Goal: Task Accomplishment & Management: Manage account settings

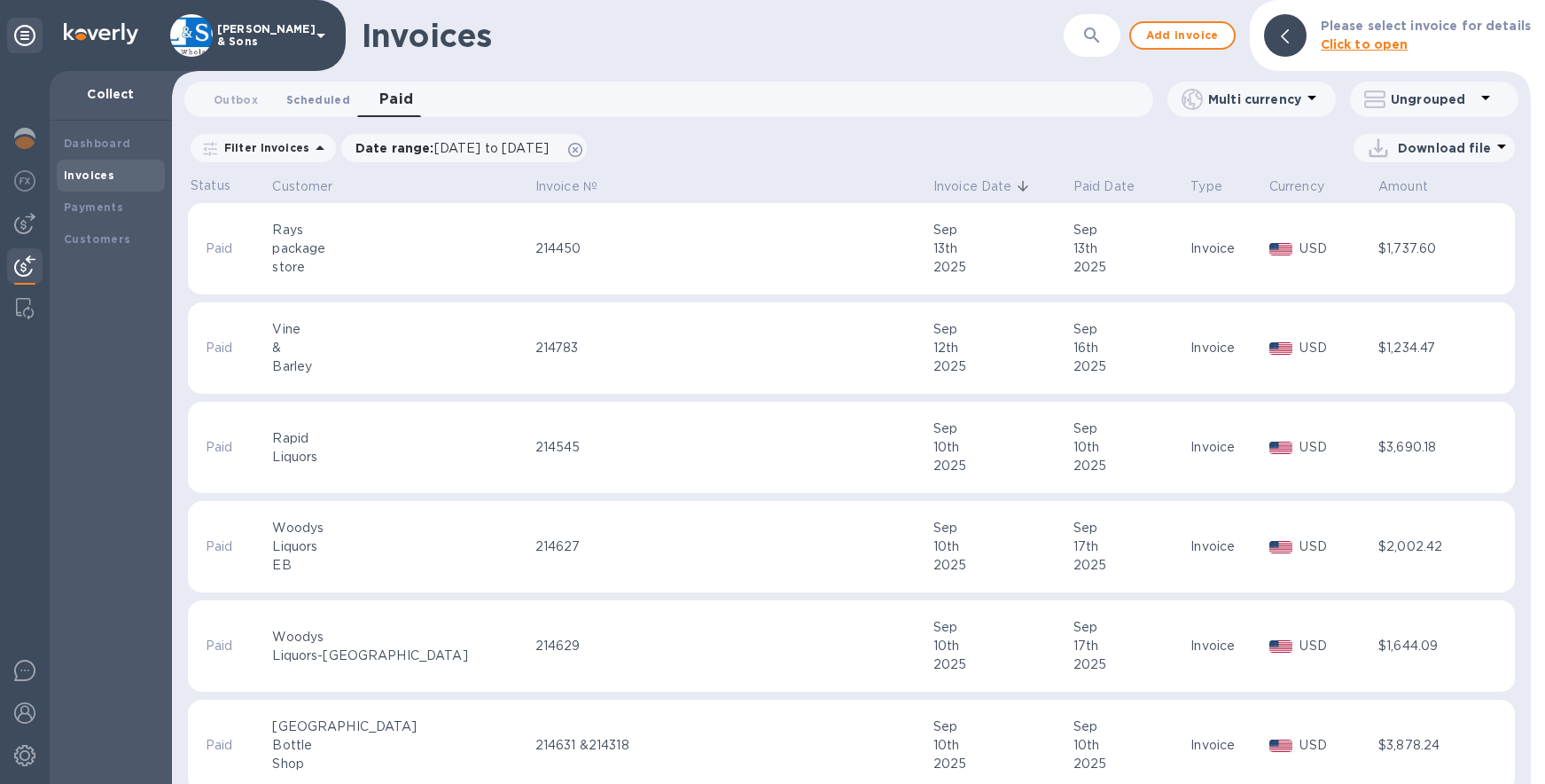
click at [312, 92] on span "Scheduled 0" at bounding box center [318, 100] width 64 height 18
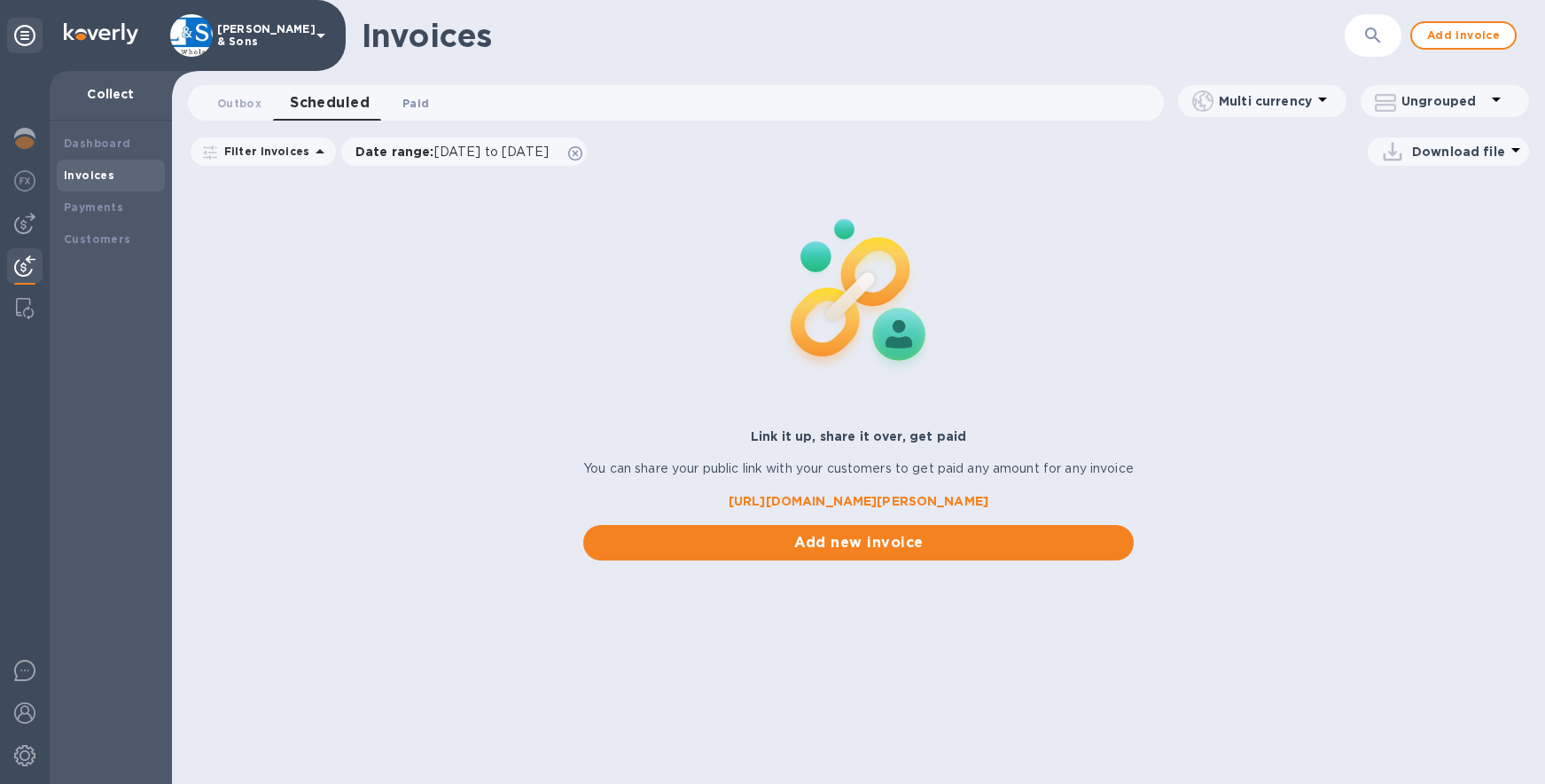
click at [411, 102] on span "Paid 0" at bounding box center [416, 103] width 27 height 18
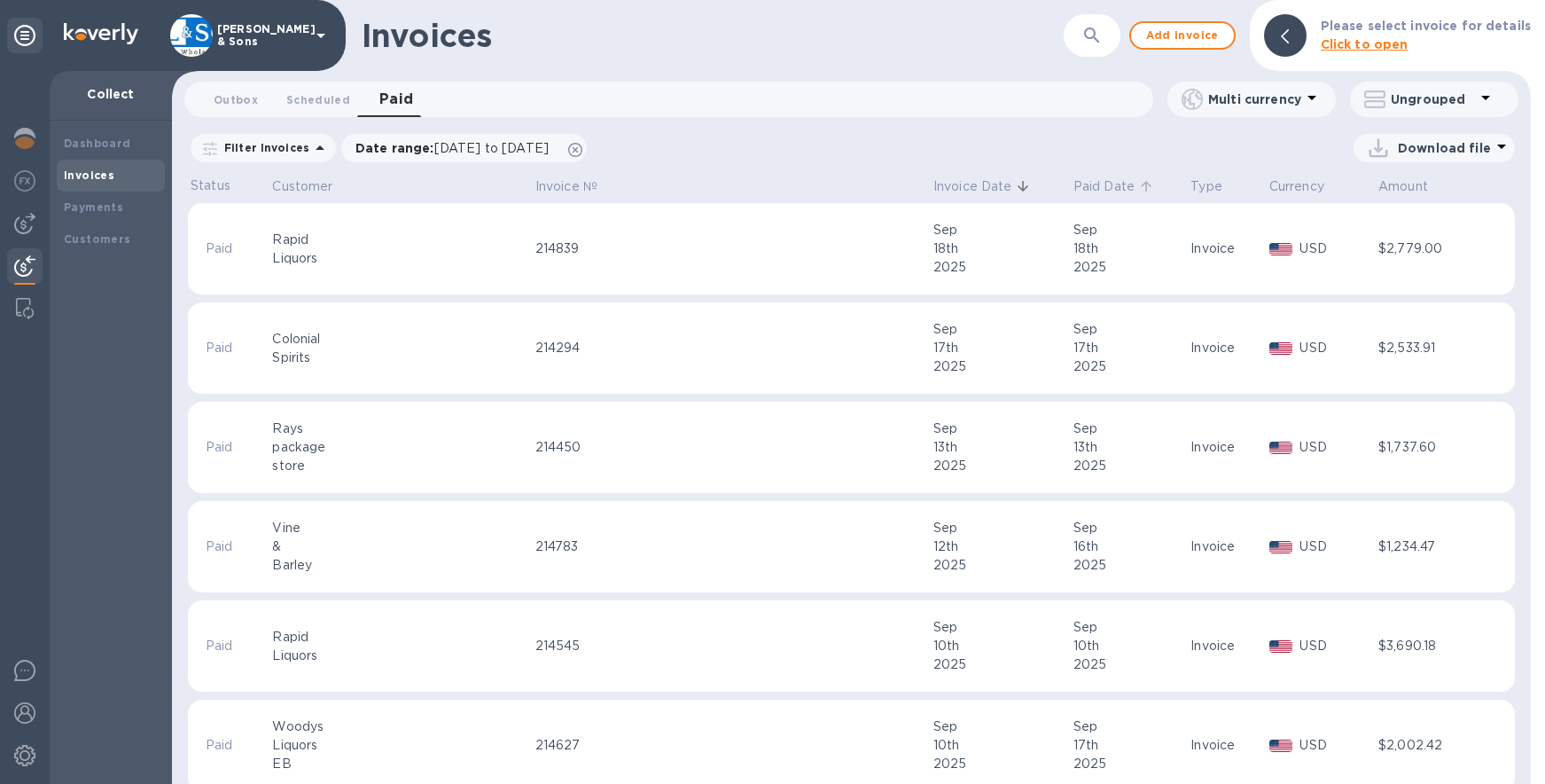
click at [1074, 187] on p "Paid Date" at bounding box center [1104, 187] width 61 height 18
click at [1466, 151] on p "Download file" at bounding box center [1444, 148] width 93 height 18
click at [1418, 189] on li "XLSX file" at bounding box center [1435, 191] width 121 height 50
click at [450, 140] on p "Date range : [DATE] to [DATE]" at bounding box center [456, 148] width 202 height 18
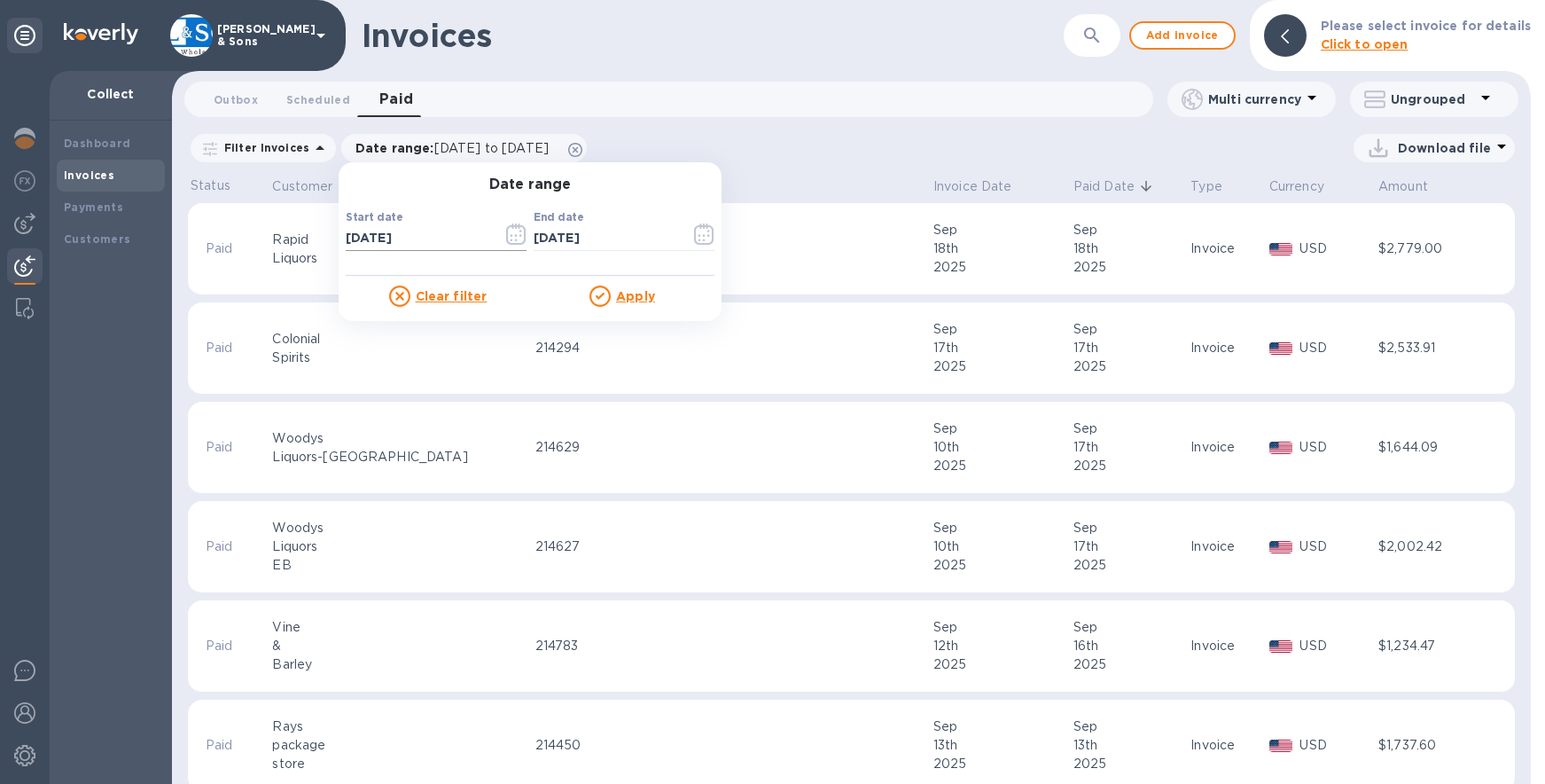
click at [379, 231] on input "[DATE]" at bounding box center [416, 238] width 143 height 27
click at [523, 227] on button "button" at bounding box center [516, 234] width 42 height 42
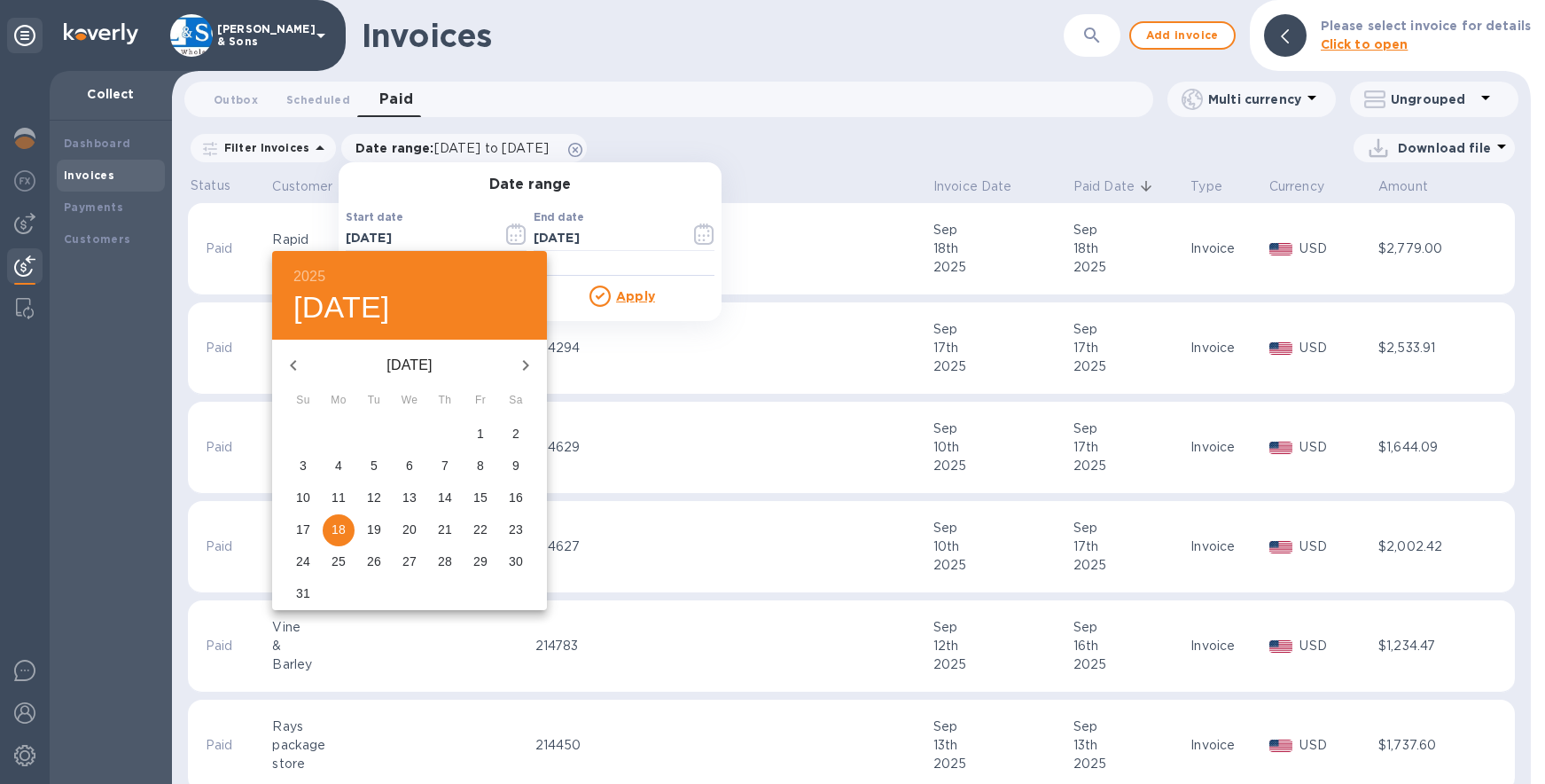
click at [337, 499] on p "11" at bounding box center [338, 497] width 14 height 18
type input "[DATE]"
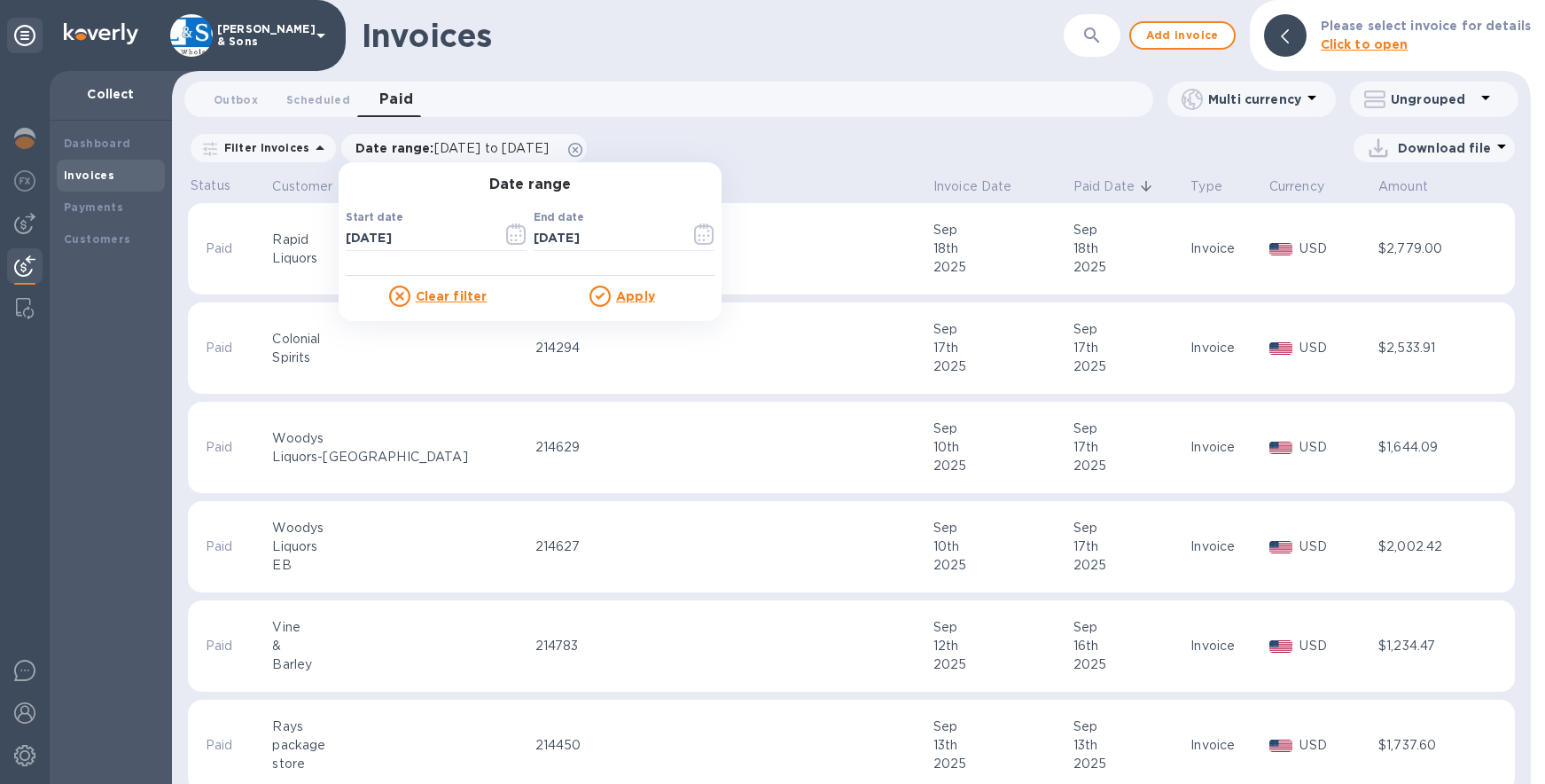
click at [616, 294] on u "Apply" at bounding box center [635, 296] width 39 height 14
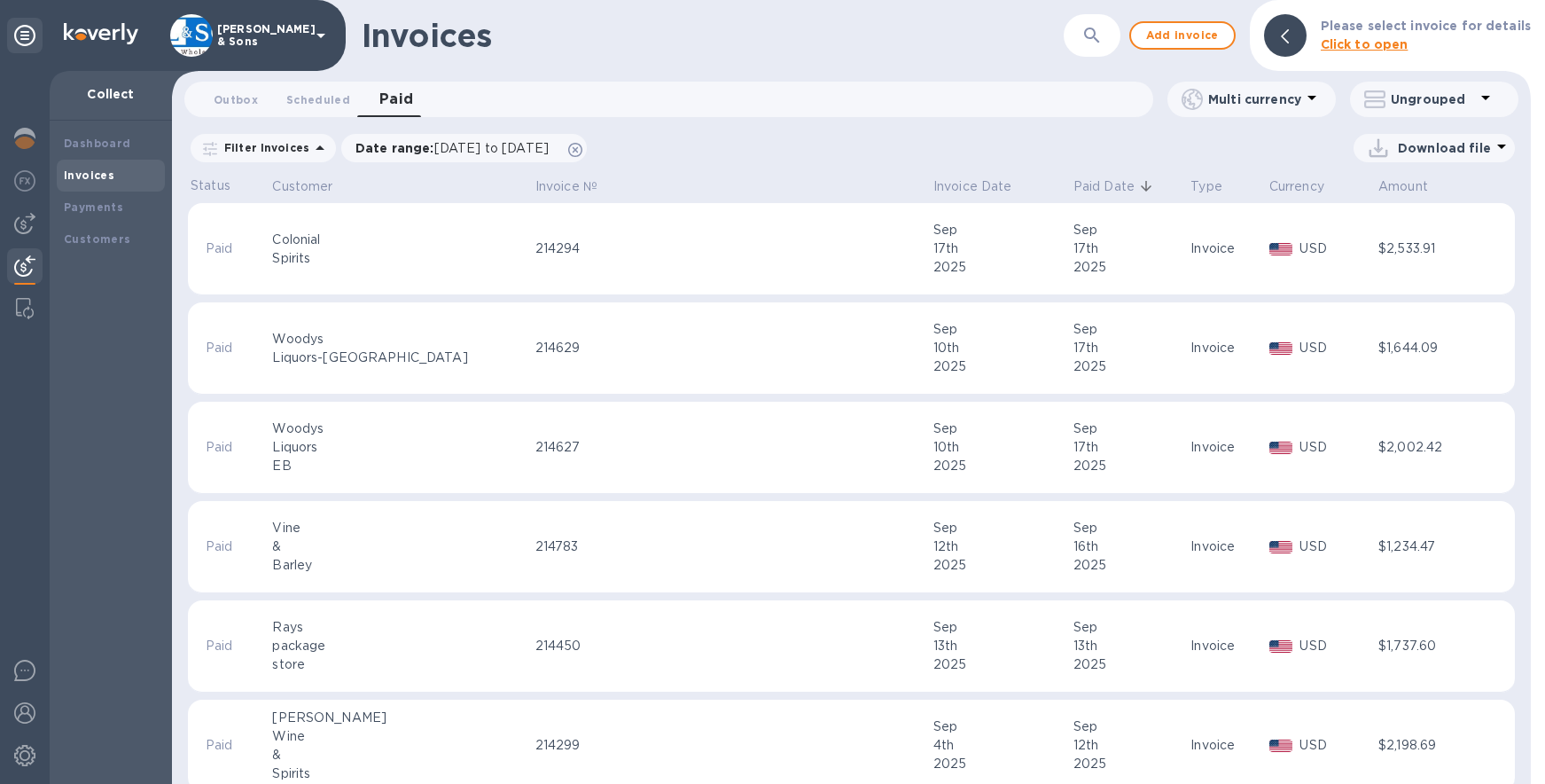
click at [297, 144] on p "Filter Invoices" at bounding box center [263, 148] width 92 height 15
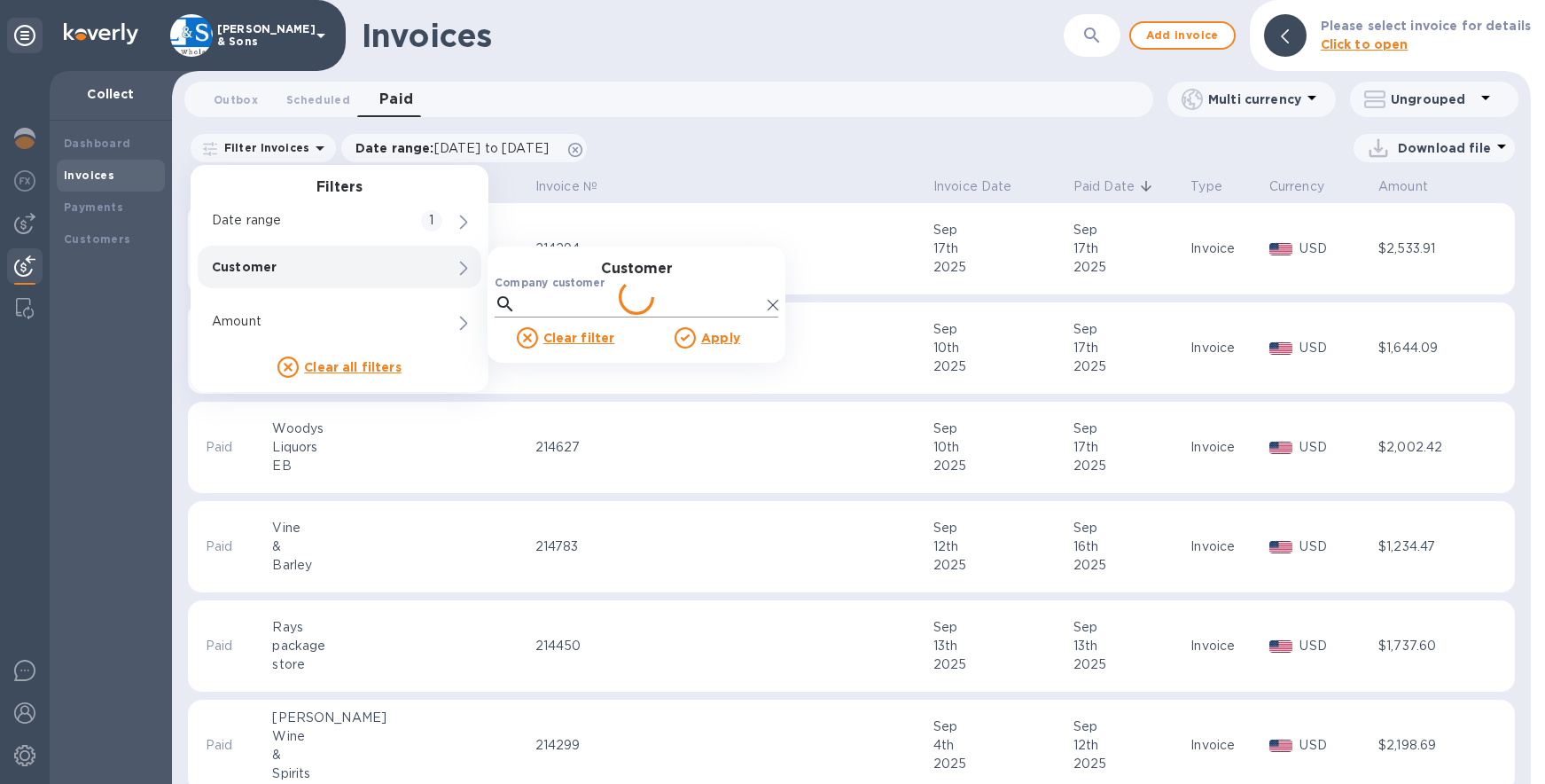
click at [569, 291] on div "Company customer" at bounding box center [636, 297] width 284 height 41
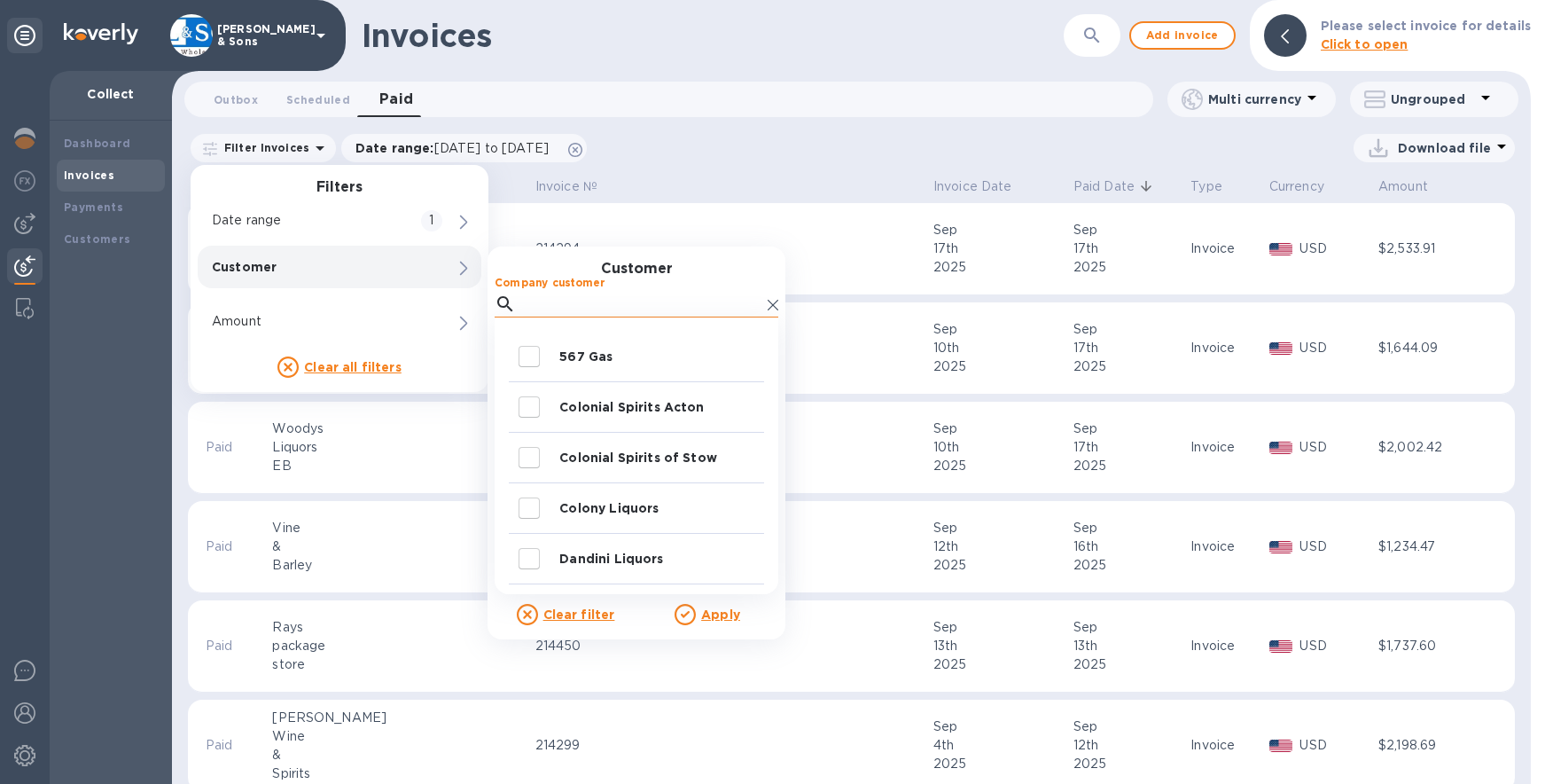
click at [569, 298] on input "Company customer" at bounding box center [641, 304] width 237 height 27
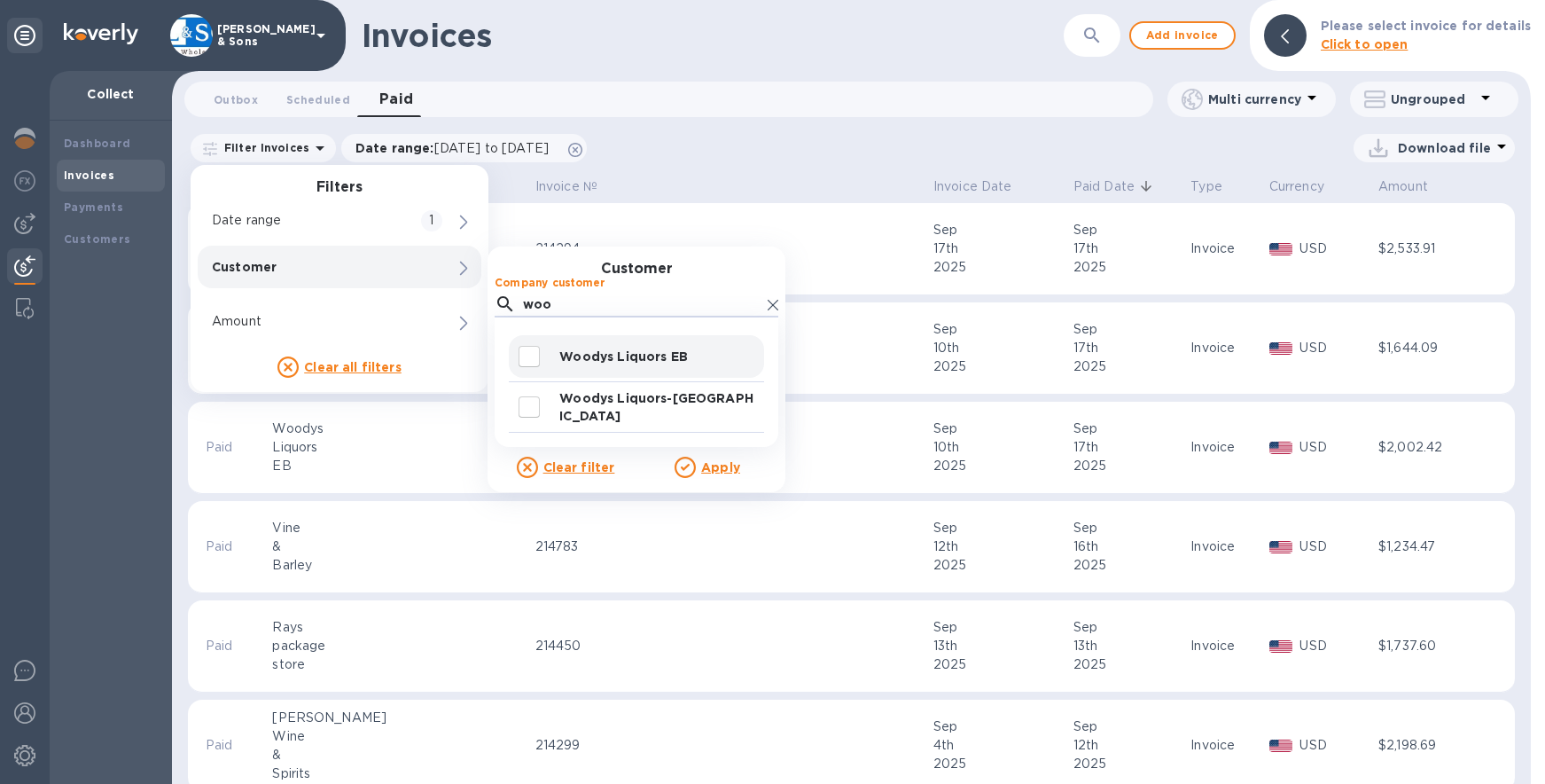
type input "woo"
click at [528, 356] on input "decorative checkbox" at bounding box center [529, 356] width 37 height 37
checkbox input "true"
click at [532, 405] on input "decorative checkbox" at bounding box center [529, 407] width 37 height 37
checkbox input "true"
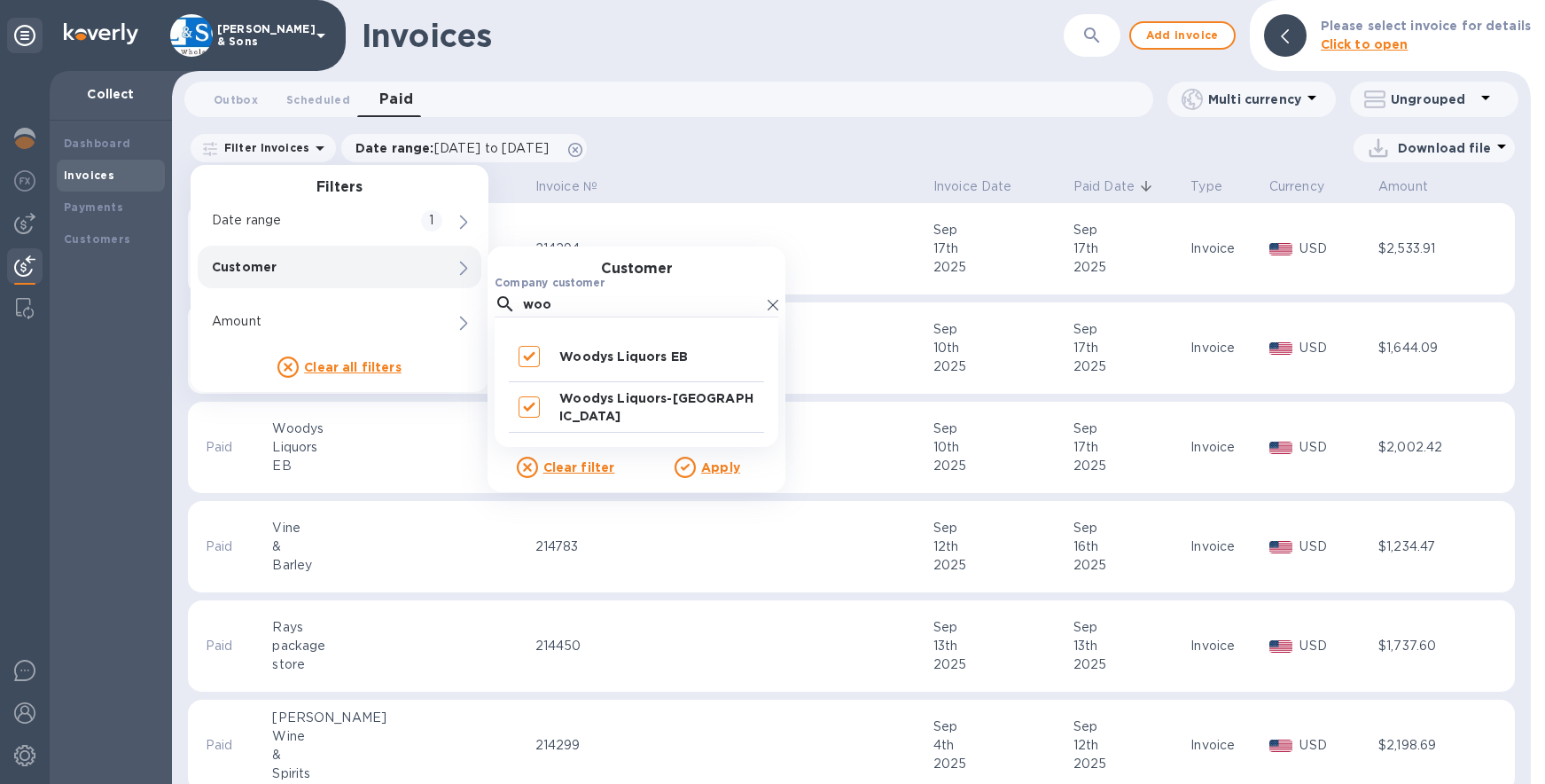
click at [721, 468] on u "Apply" at bounding box center [720, 466] width 39 height 14
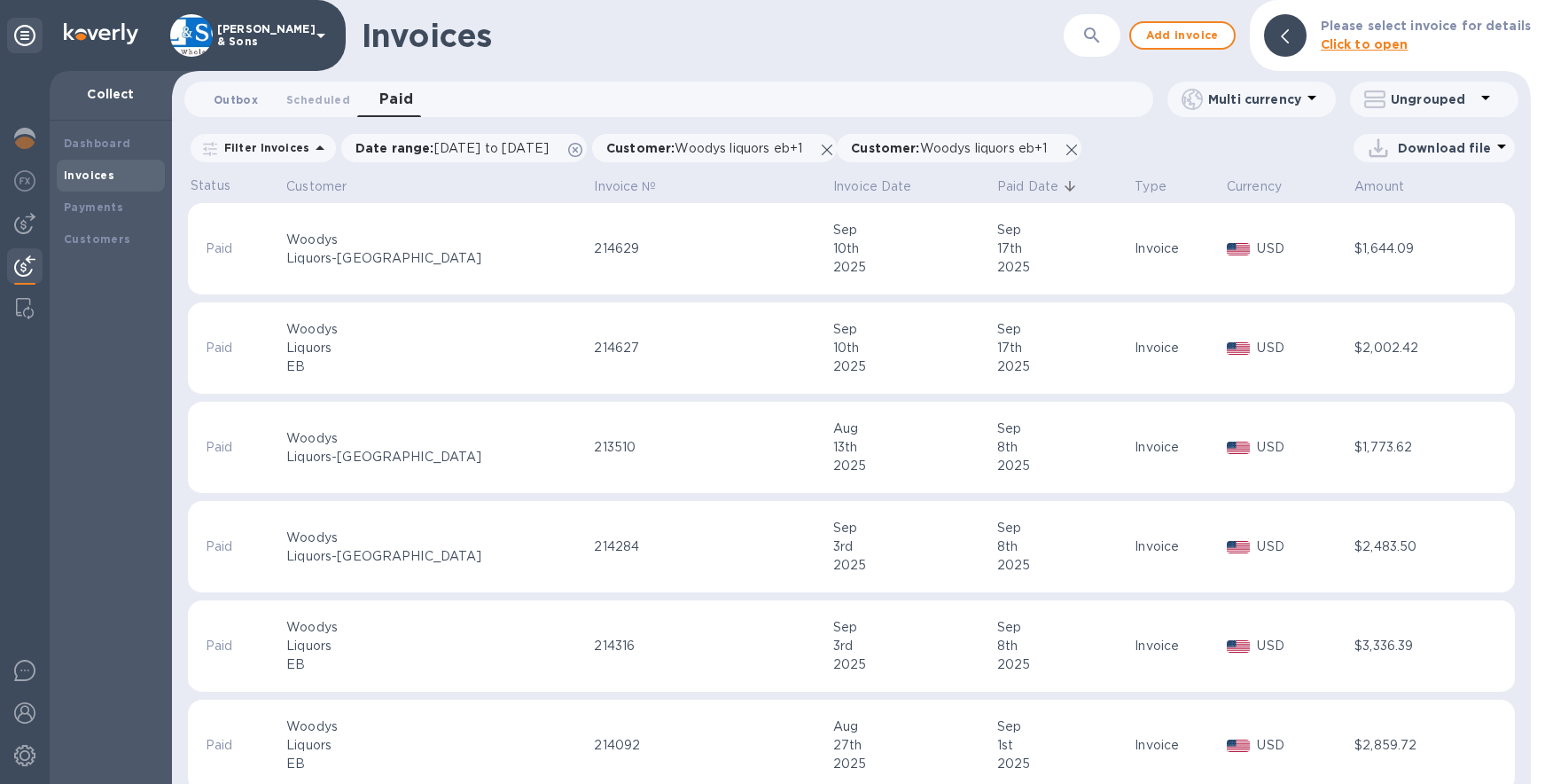
click at [237, 96] on span "Outbox 0" at bounding box center [235, 100] width 44 height 18
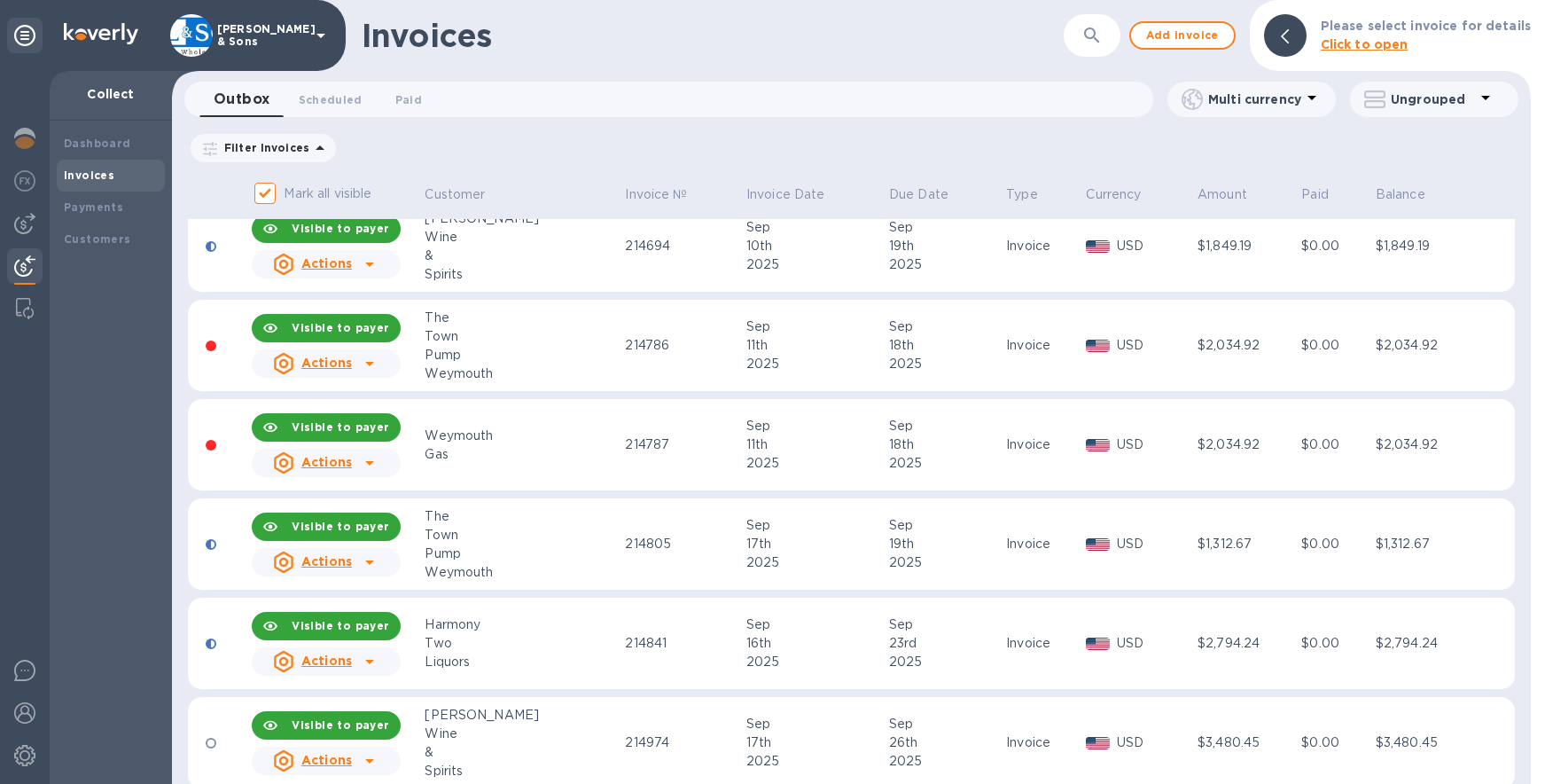
scroll to position [344, 0]
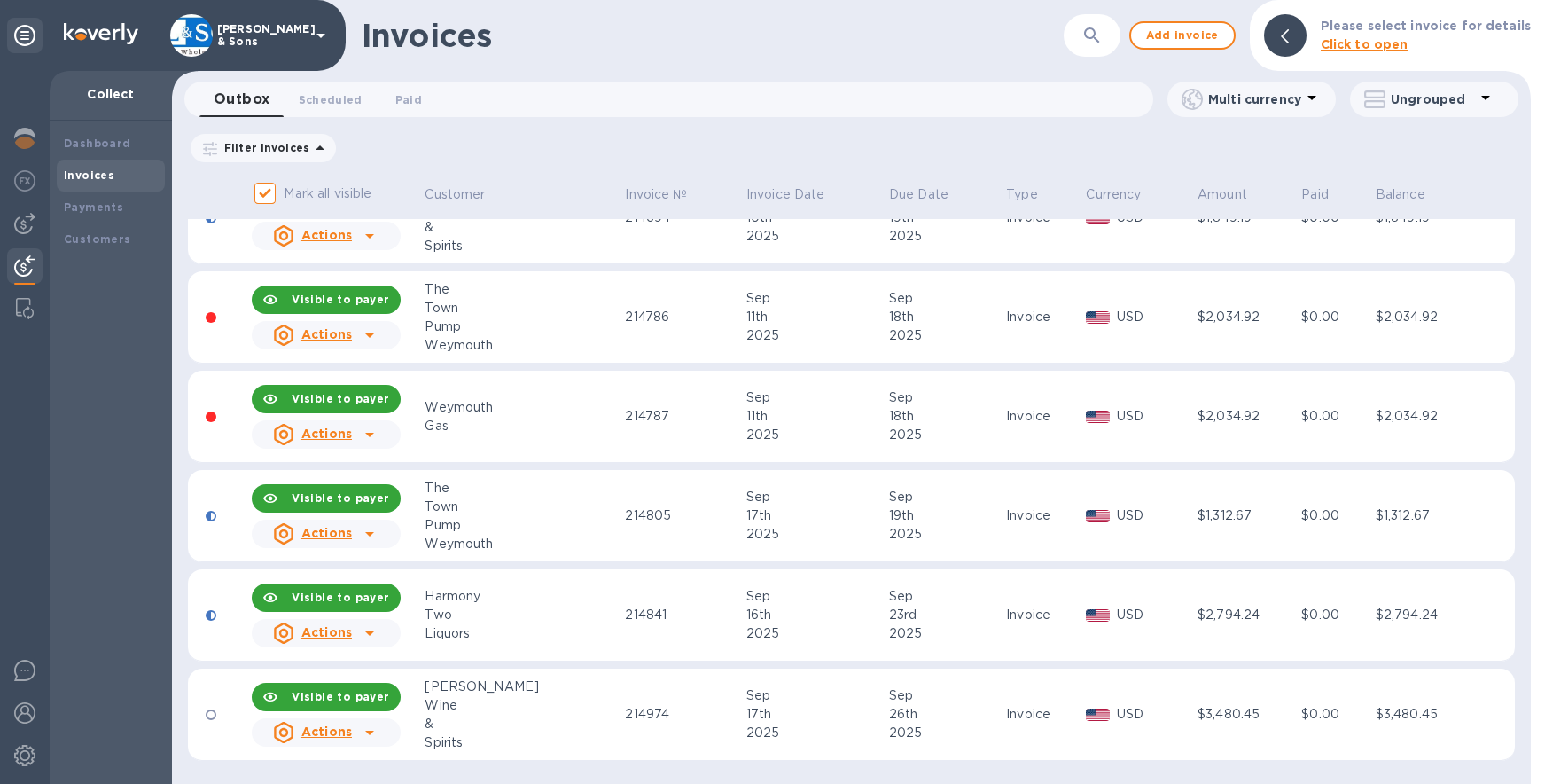
click at [179, 749] on div "Mark all visible Customer Invoice № Invoice Date Due Date Type Currency Amount …" at bounding box center [851, 477] width 1359 height 611
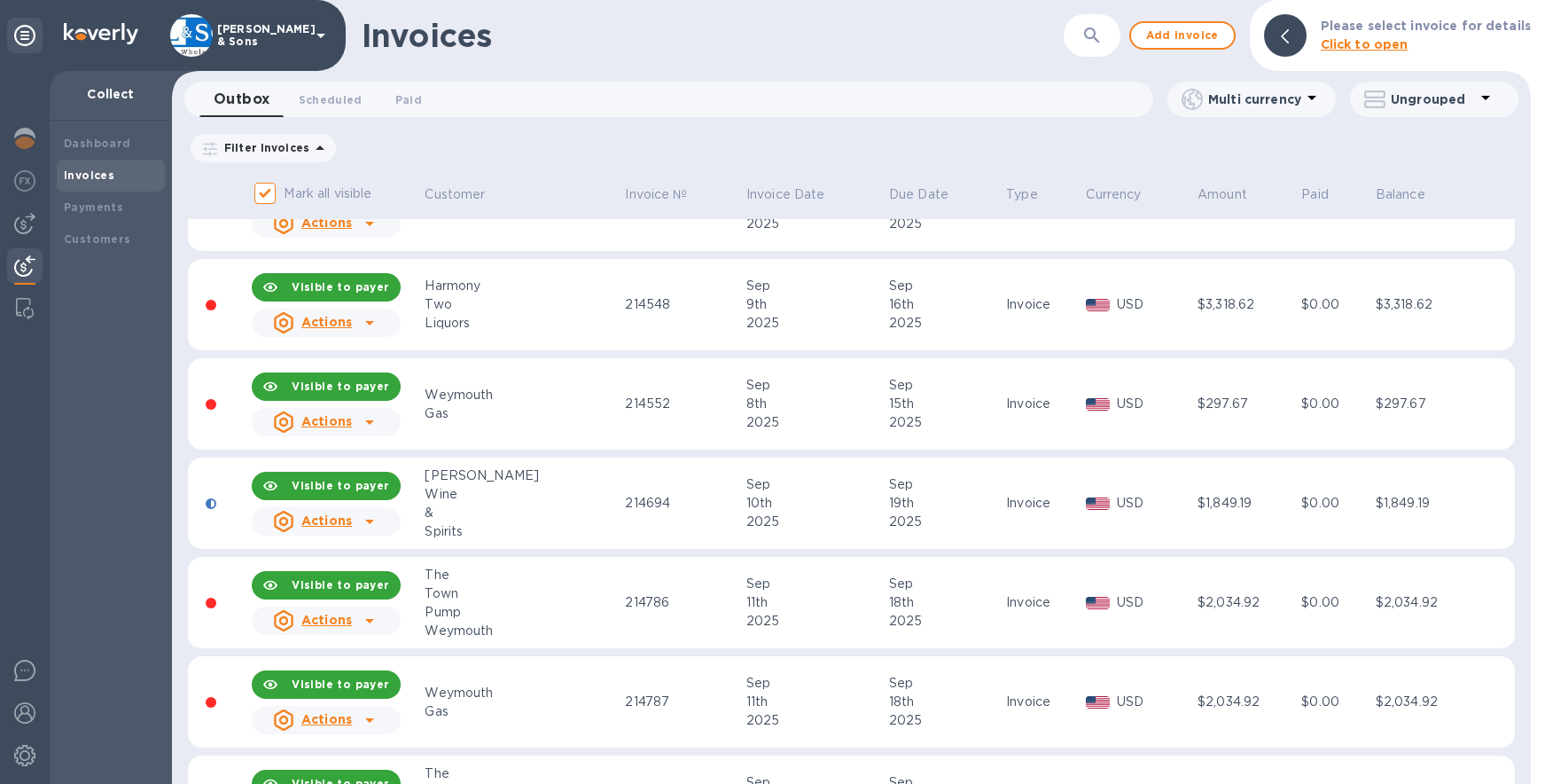
scroll to position [0, 0]
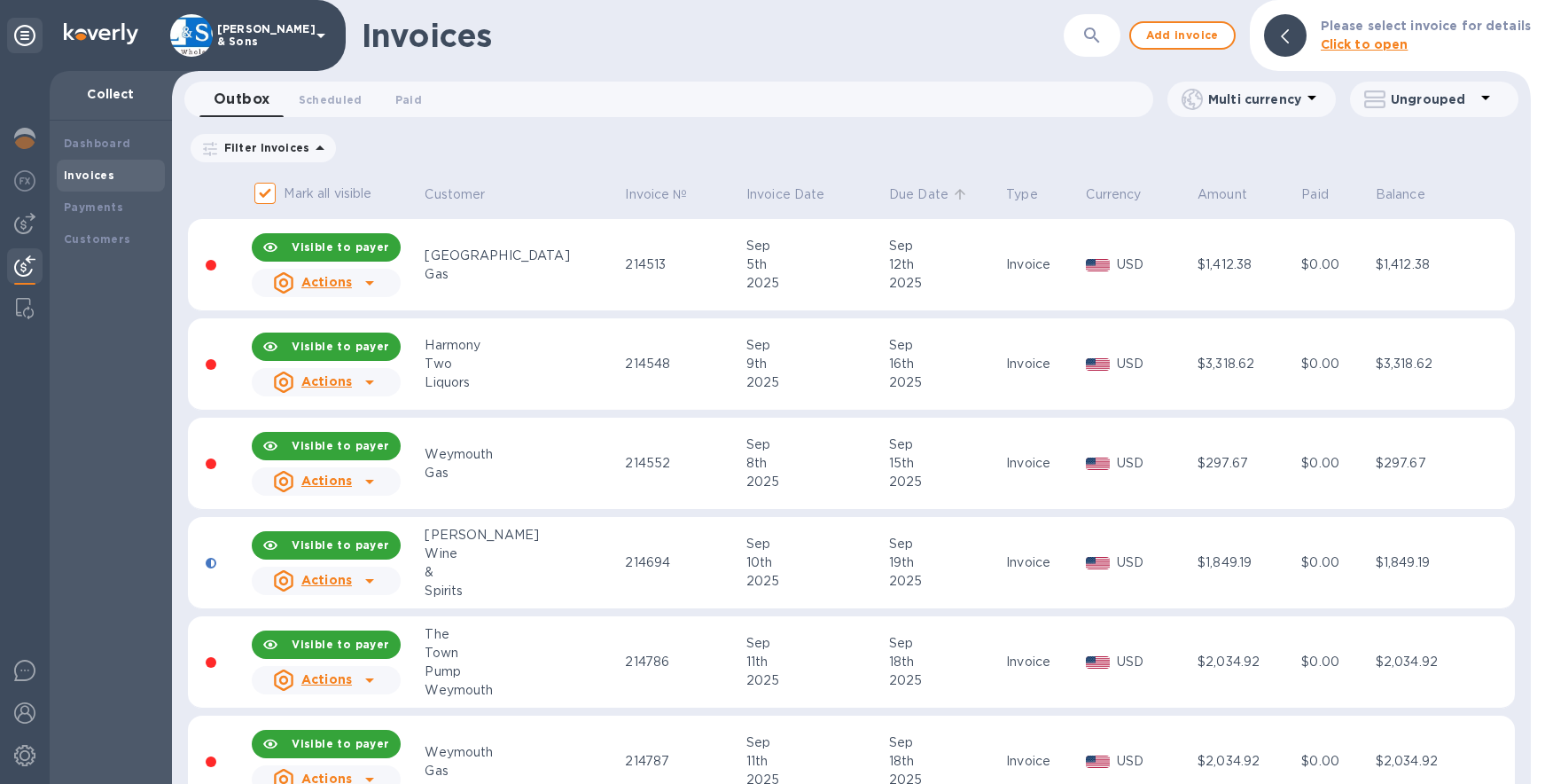
click at [889, 191] on p "Due Date" at bounding box center [919, 195] width 59 height 18
click at [746, 198] on p "Invoice Date" at bounding box center [785, 195] width 78 height 18
click at [746, 190] on p "Invoice Date" at bounding box center [785, 195] width 78 height 18
